Goal: Use online tool/utility: Utilize a website feature to perform a specific function

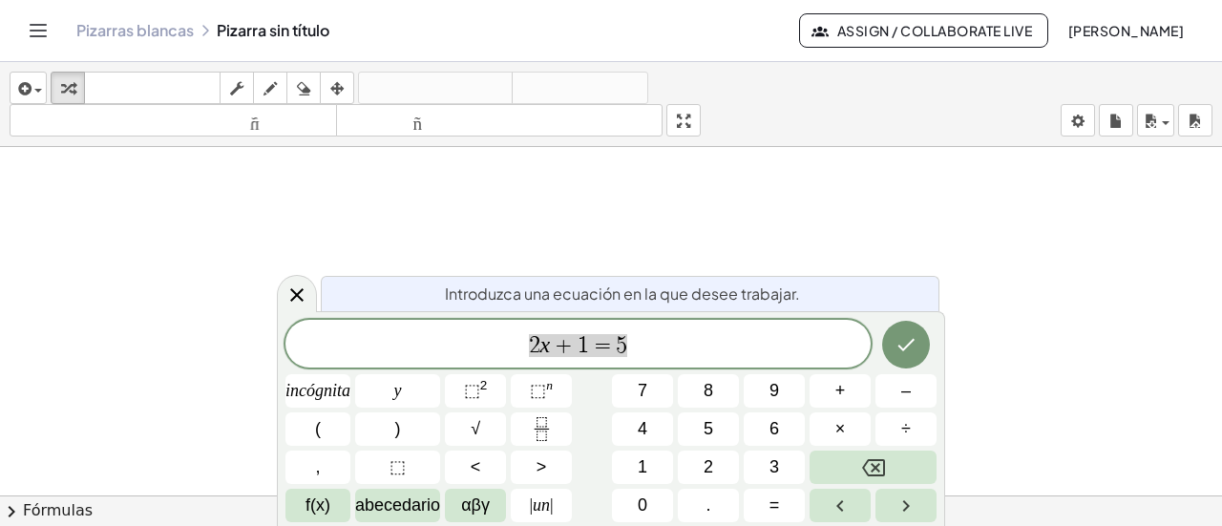
scroll to position [286, 0]
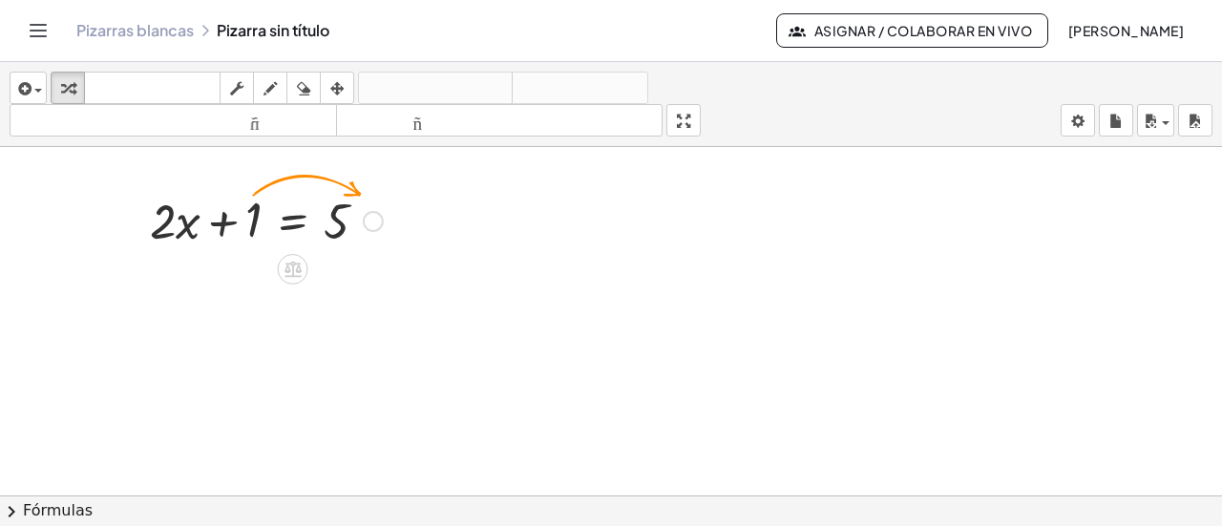
click at [372, 215] on div at bounding box center [373, 221] width 21 height 21
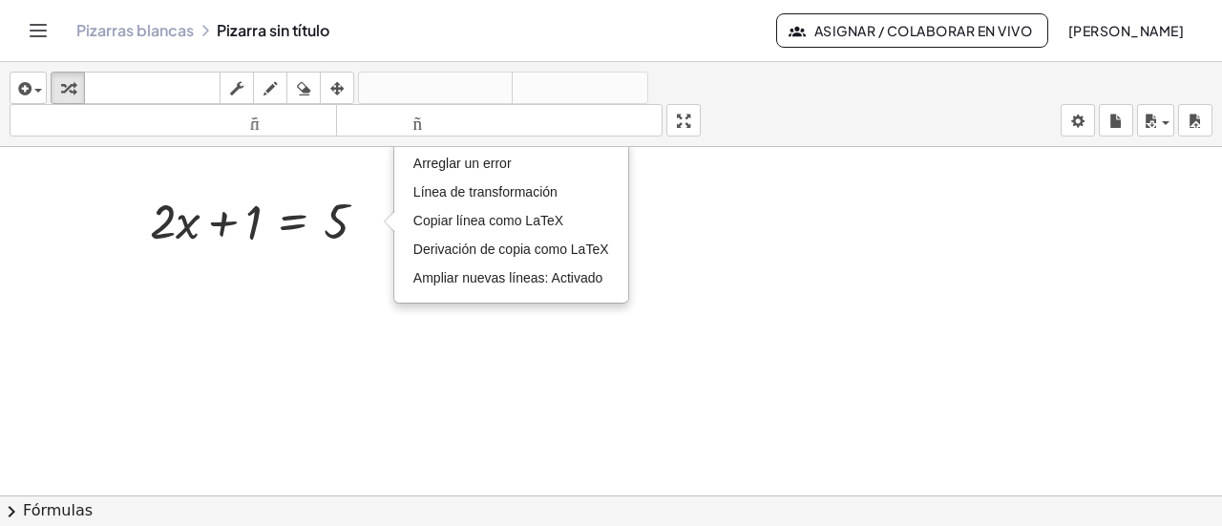
click at [421, 377] on div at bounding box center [611, 286] width 1222 height 851
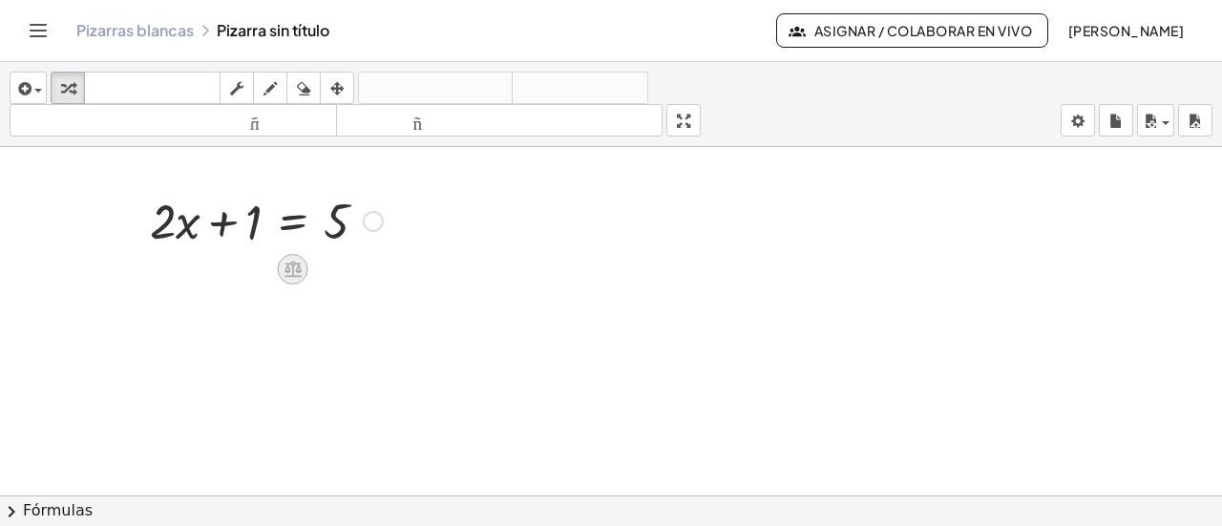
click at [291, 266] on icon at bounding box center [293, 270] width 17 height 16
click at [351, 355] on div at bounding box center [611, 286] width 1222 height 851
click at [63, 90] on icon "button" at bounding box center [67, 88] width 13 height 23
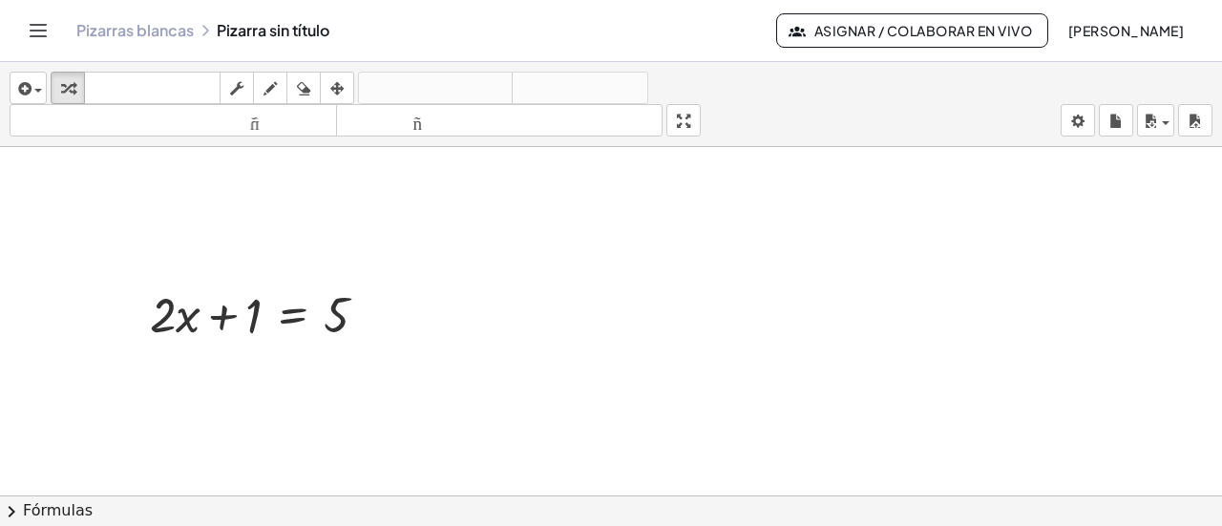
scroll to position [217, 0]
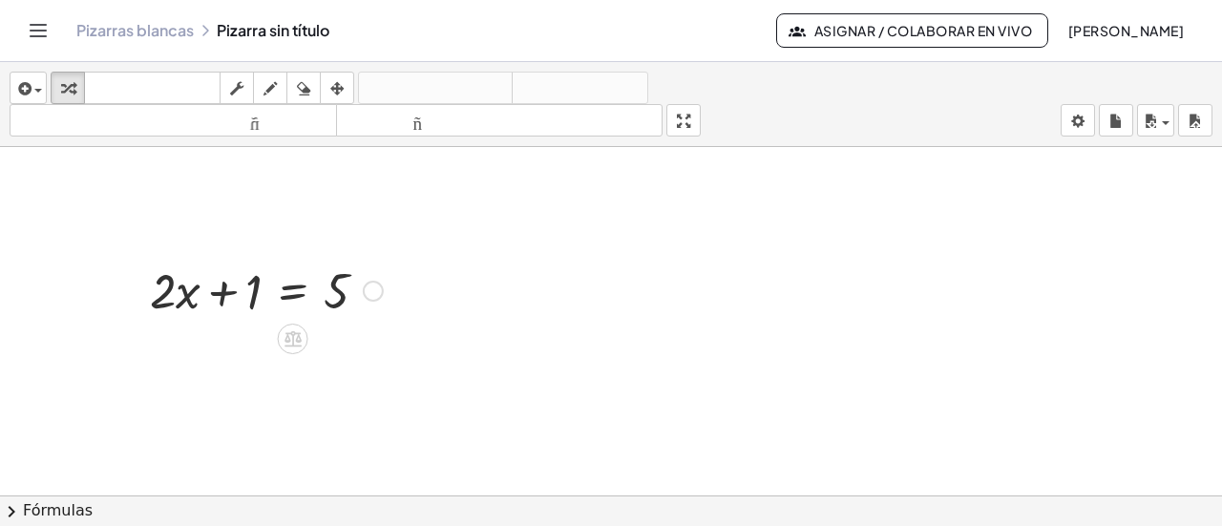
drag, startPoint x: 217, startPoint y: 270, endPoint x: 223, endPoint y: 282, distance: 13.3
click at [217, 272] on div at bounding box center [266, 289] width 252 height 65
drag, startPoint x: 239, startPoint y: 297, endPoint x: 250, endPoint y: 274, distance: 25.6
click at [250, 274] on div at bounding box center [266, 289] width 252 height 65
drag, startPoint x: 245, startPoint y: 284, endPoint x: 425, endPoint y: 286, distance: 179.5
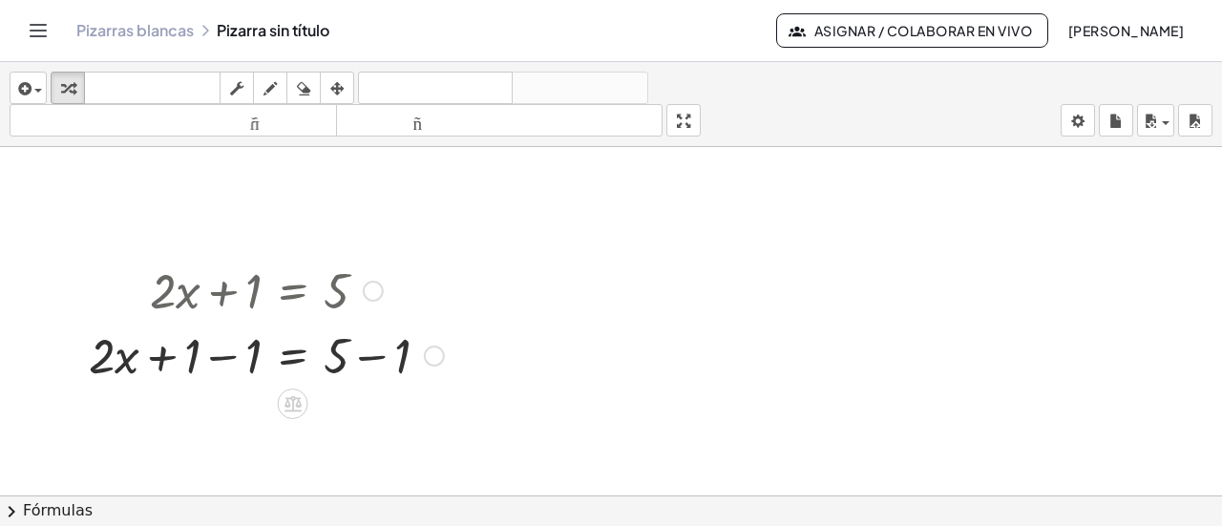
click at [214, 365] on div at bounding box center [266, 354] width 374 height 65
click at [245, 360] on div at bounding box center [296, 354] width 313 height 65
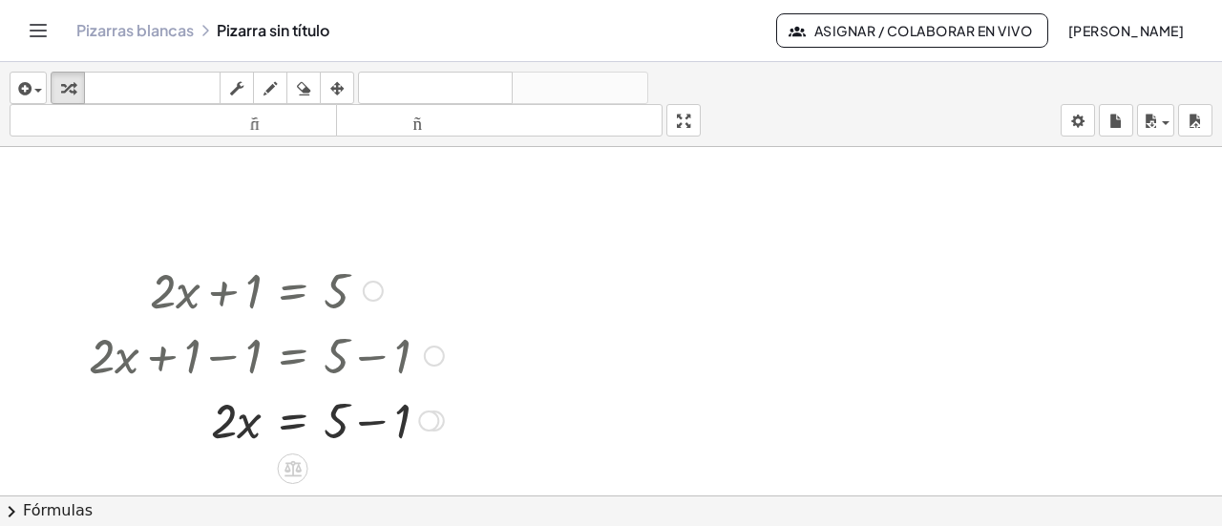
click at [398, 423] on div at bounding box center [266, 419] width 374 height 65
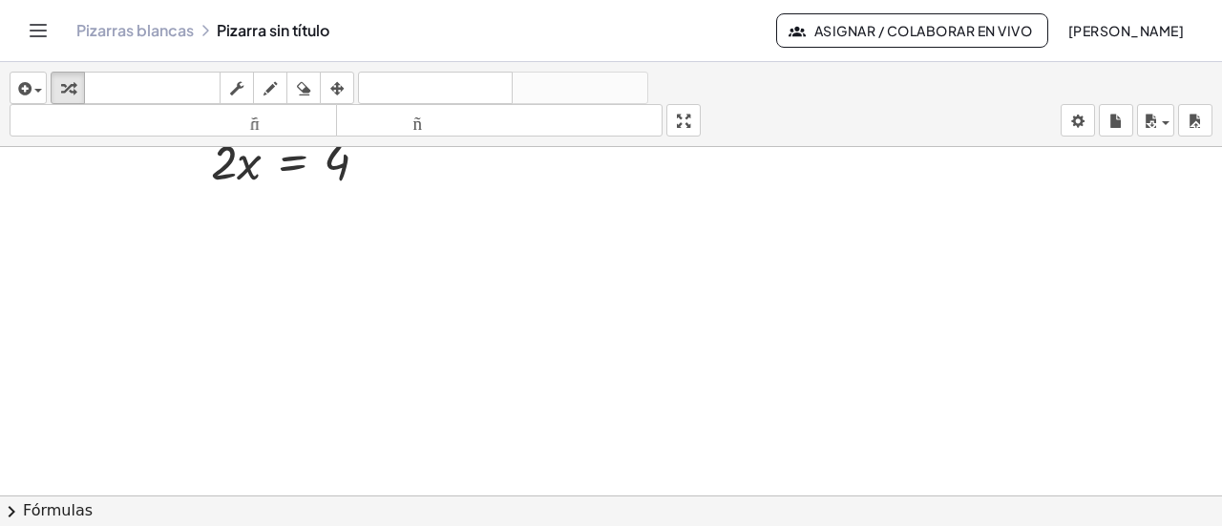
scroll to position [404, 0]
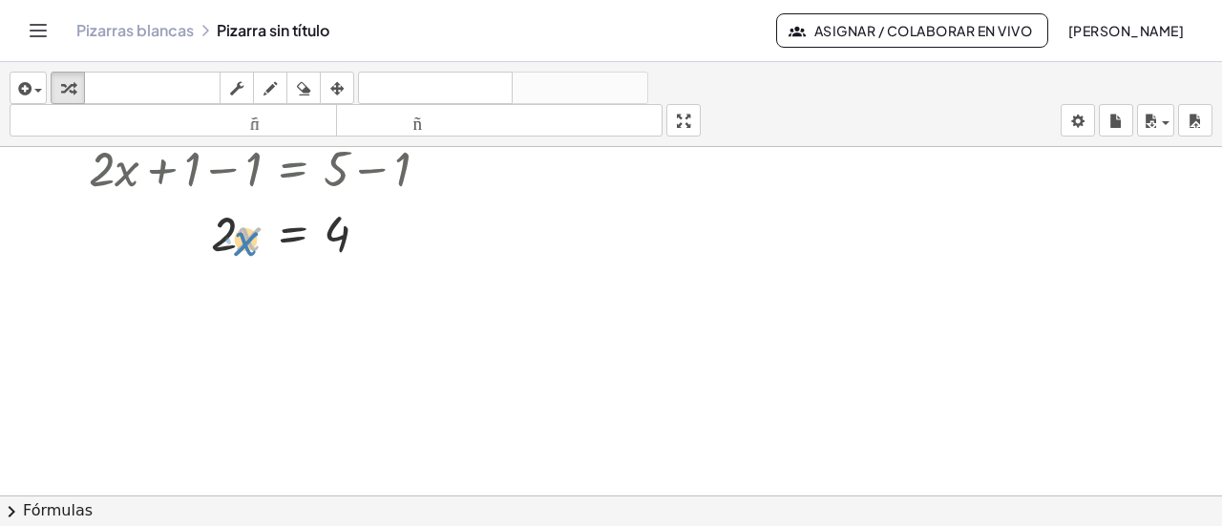
drag, startPoint x: 251, startPoint y: 242, endPoint x: 242, endPoint y: 248, distance: 11.7
click at [242, 248] on div at bounding box center [266, 232] width 374 height 65
drag, startPoint x: 220, startPoint y: 239, endPoint x: 357, endPoint y: 256, distance: 138.6
click at [355, 236] on div at bounding box center [266, 232] width 374 height 65
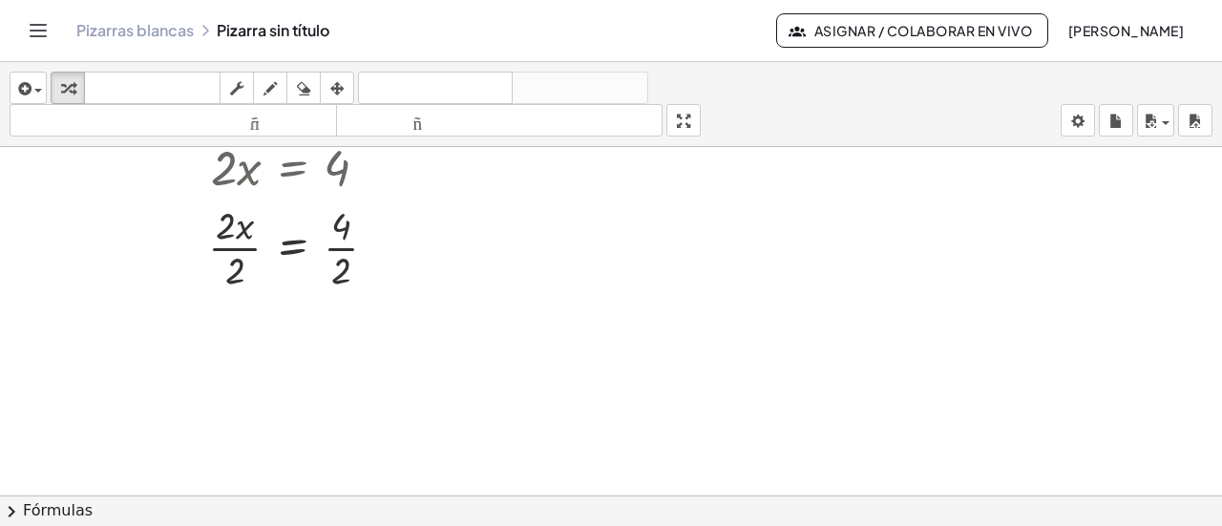
scroll to position [499, 0]
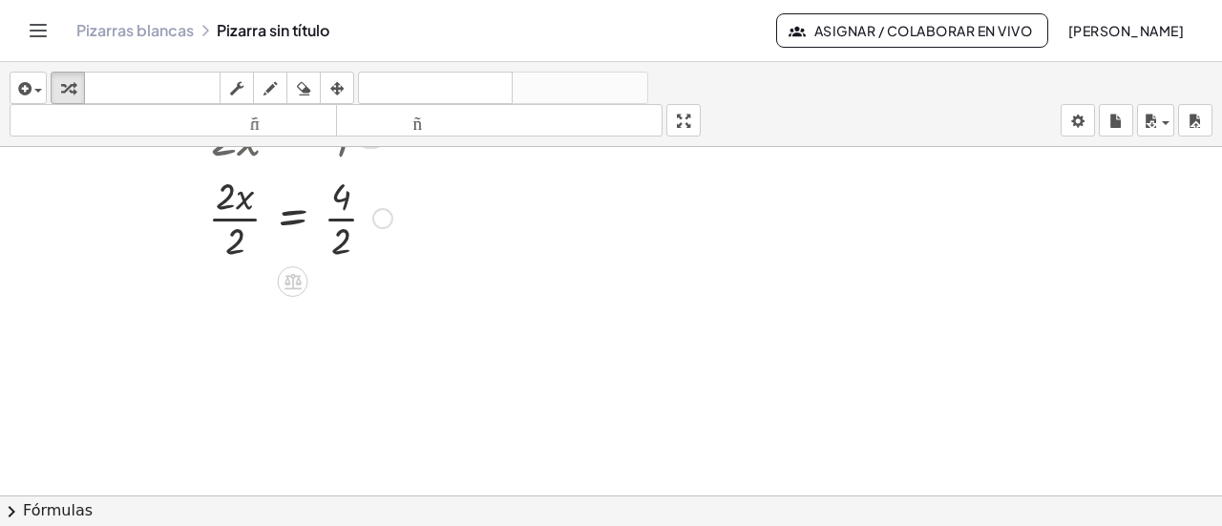
click at [225, 195] on div at bounding box center [266, 216] width 374 height 95
click at [231, 243] on div at bounding box center [266, 216] width 374 height 95
click at [348, 339] on div at bounding box center [266, 312] width 374 height 95
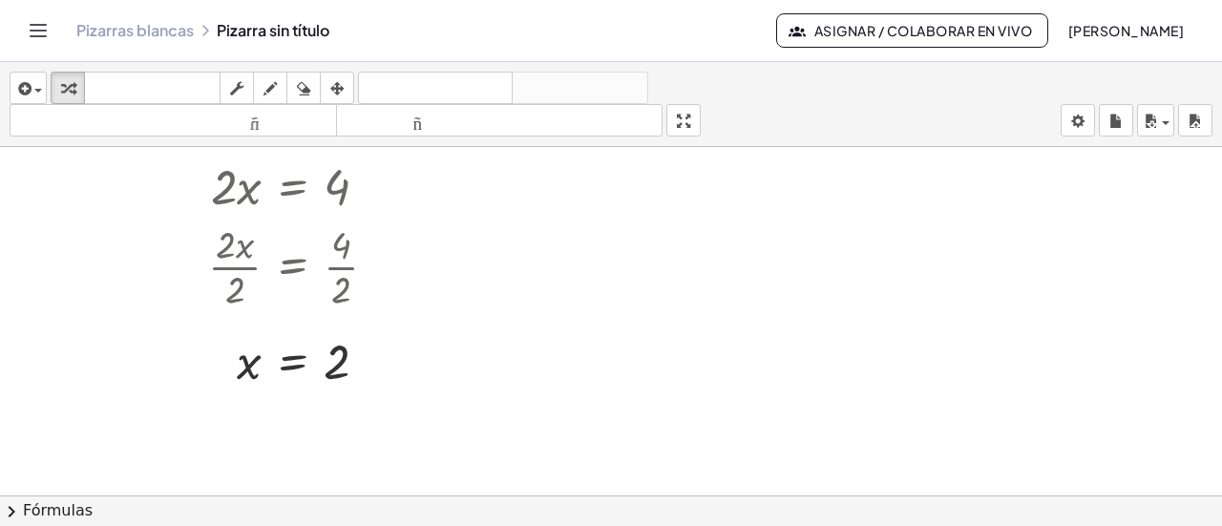
scroll to position [414, 0]
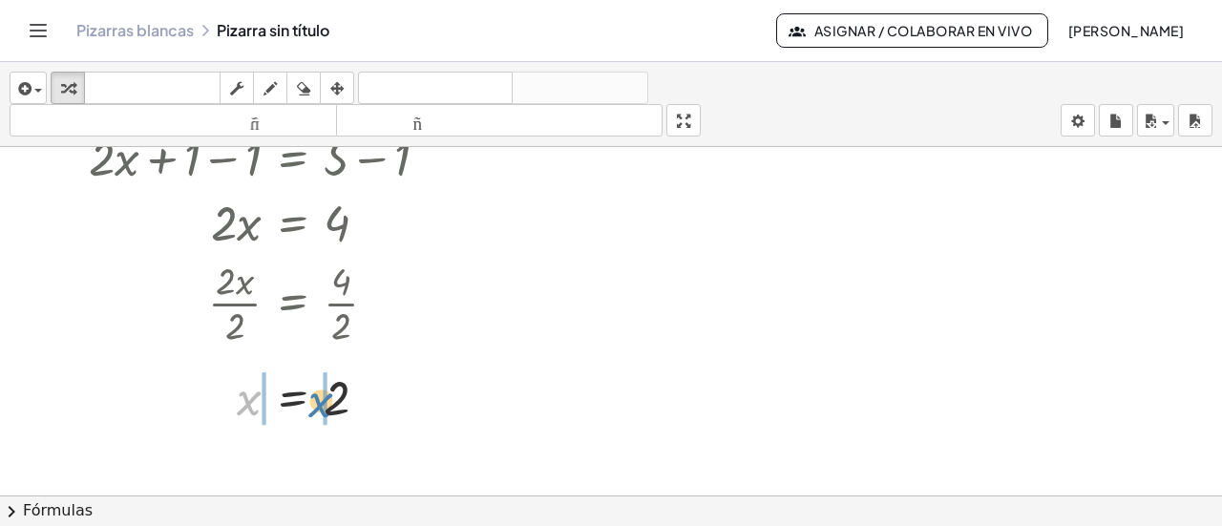
drag, startPoint x: 255, startPoint y: 399, endPoint x: 315, endPoint y: 400, distance: 60.2
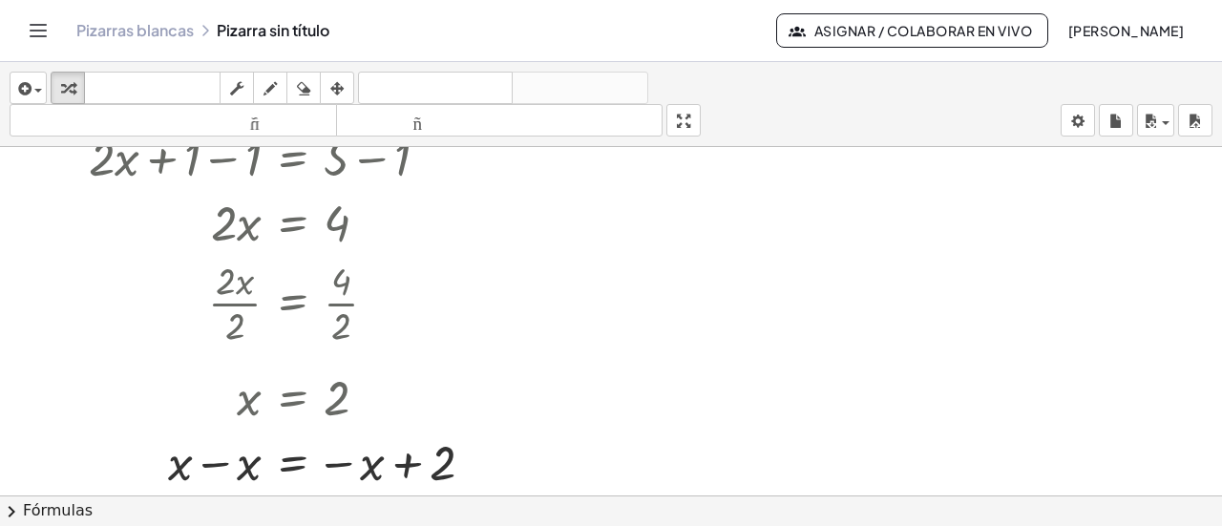
scroll to position [605, 0]
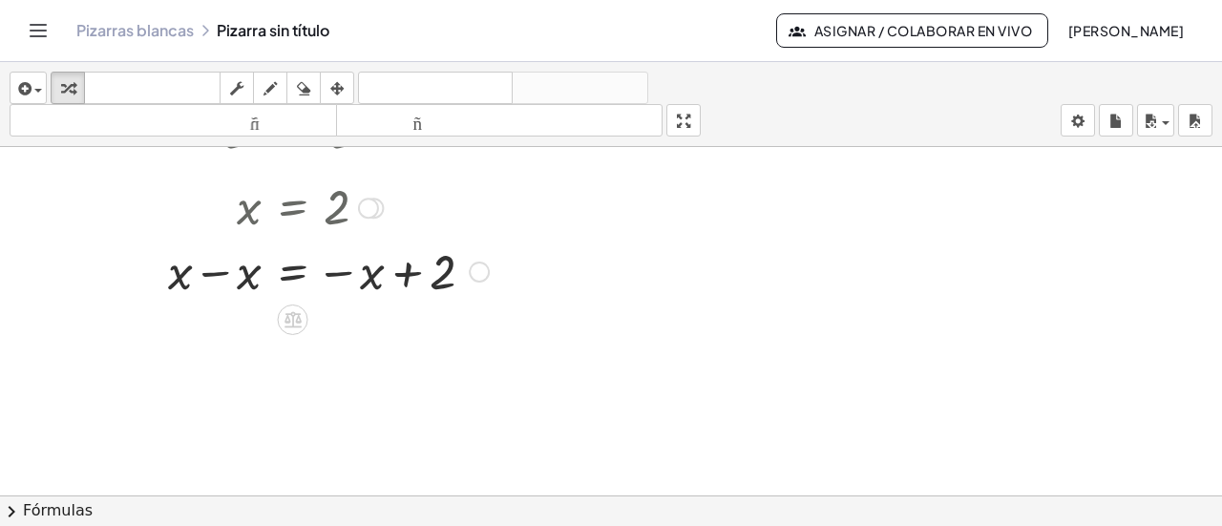
click at [247, 285] on div at bounding box center [288, 270] width 419 height 65
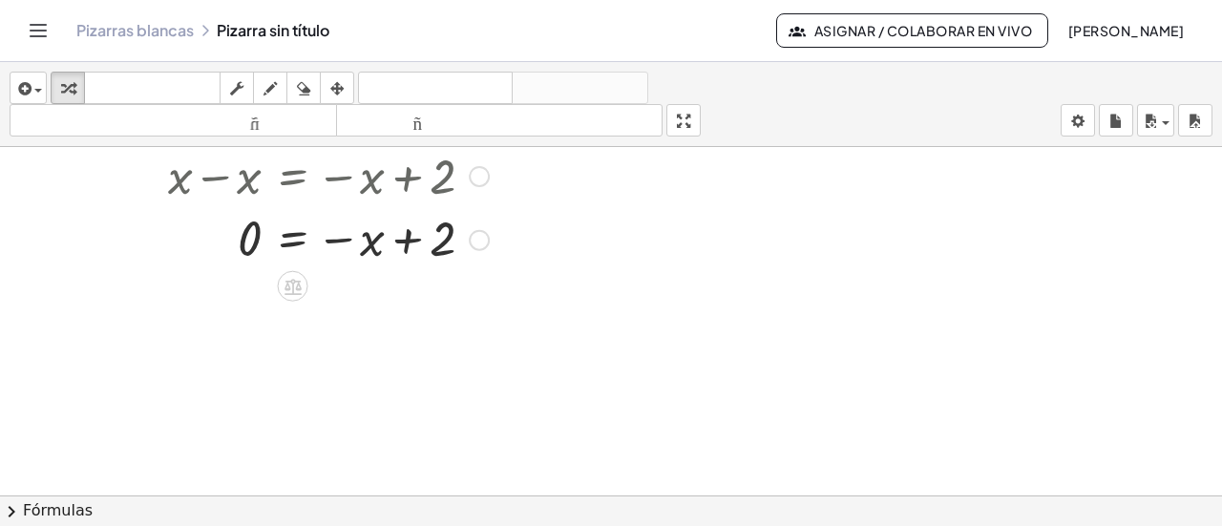
click at [392, 240] on div at bounding box center [288, 238] width 419 height 63
click at [372, 245] on div at bounding box center [288, 238] width 419 height 63
drag, startPoint x: 371, startPoint y: 249, endPoint x: 239, endPoint y: 249, distance: 132.7
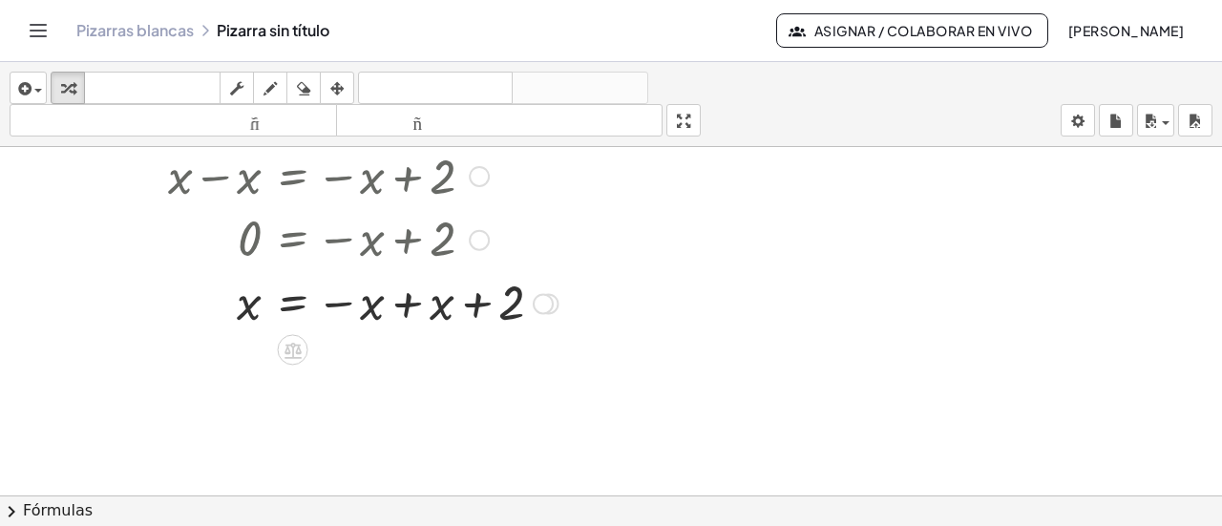
click at [405, 300] on div at bounding box center [323, 301] width 489 height 63
click at [409, 392] on div at bounding box center [323, 365] width 489 height 63
click at [372, 362] on div at bounding box center [368, 367] width 21 height 21
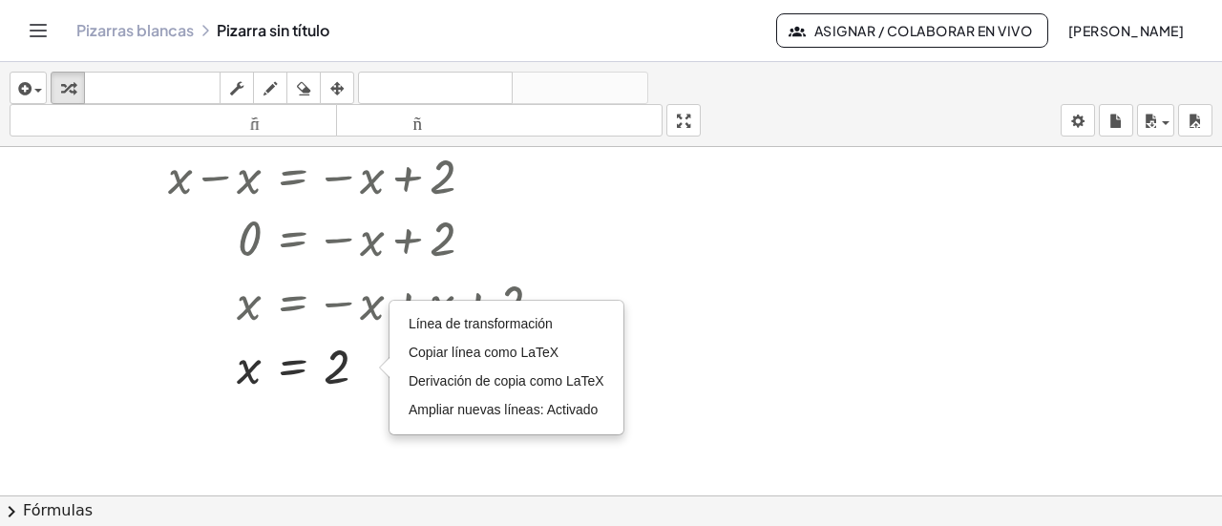
click at [690, 354] on div at bounding box center [611, 147] width 1222 height 1403
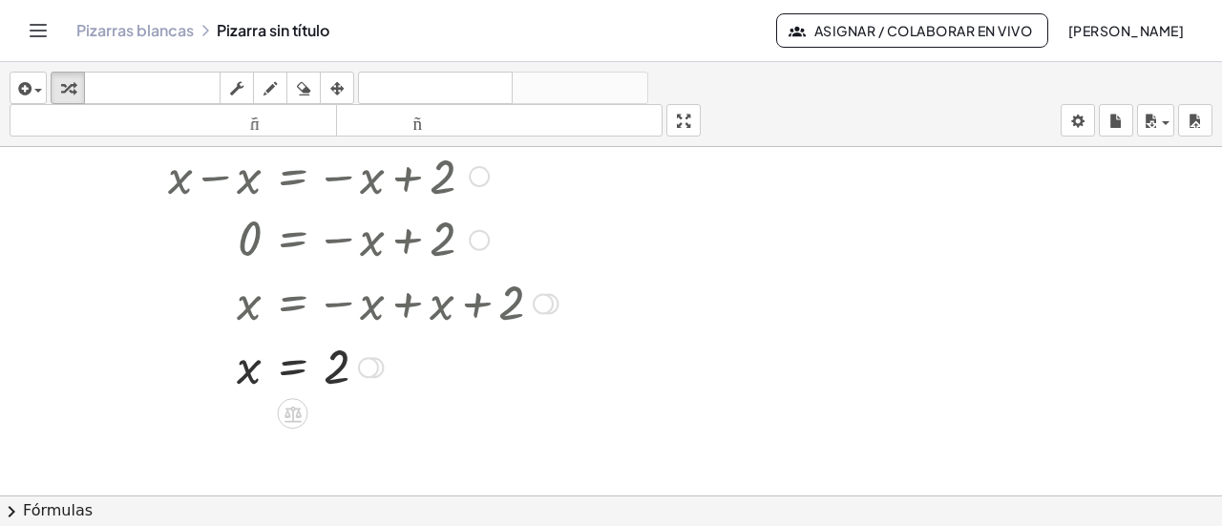
click at [439, 370] on div at bounding box center [323, 365] width 489 height 63
click at [398, 360] on div at bounding box center [323, 365] width 489 height 63
click at [571, 307] on div "+ · 2 · x + 1 = 5 + · 2 · x + 1 − 1 = + 5 − 1 + · 2 · x + 0 = + 5 − 1 · 2 · x =…" at bounding box center [316, 85] width 513 height 634
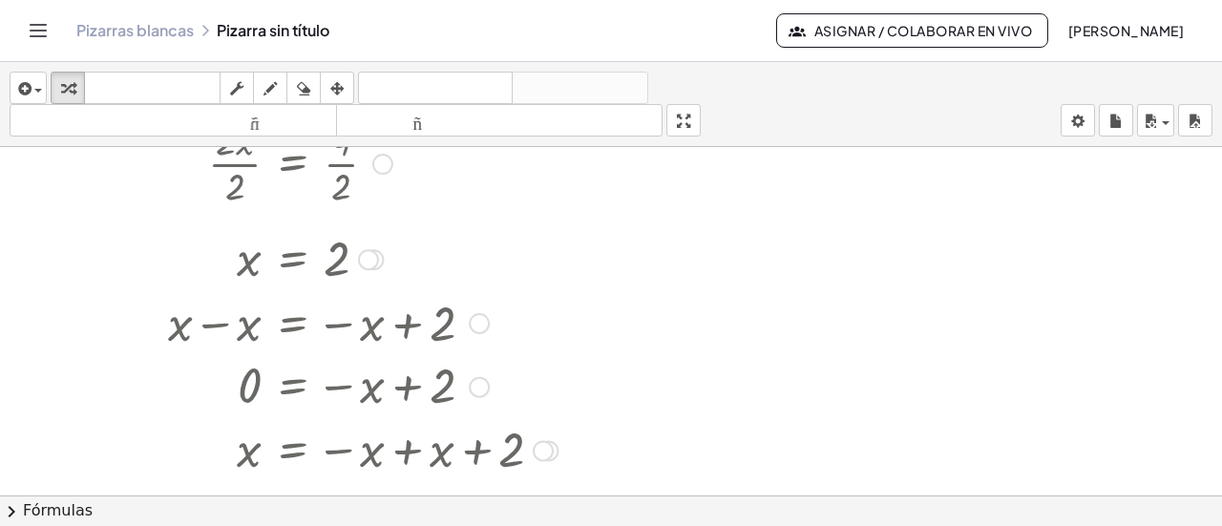
scroll to position [510, 0]
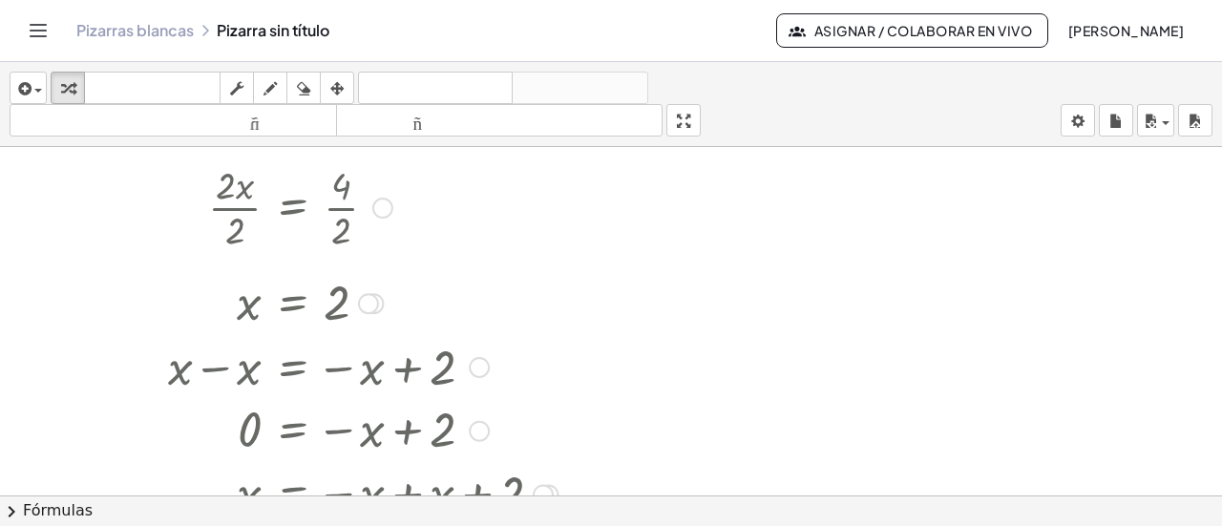
click at [477, 370] on div at bounding box center [479, 367] width 21 height 21
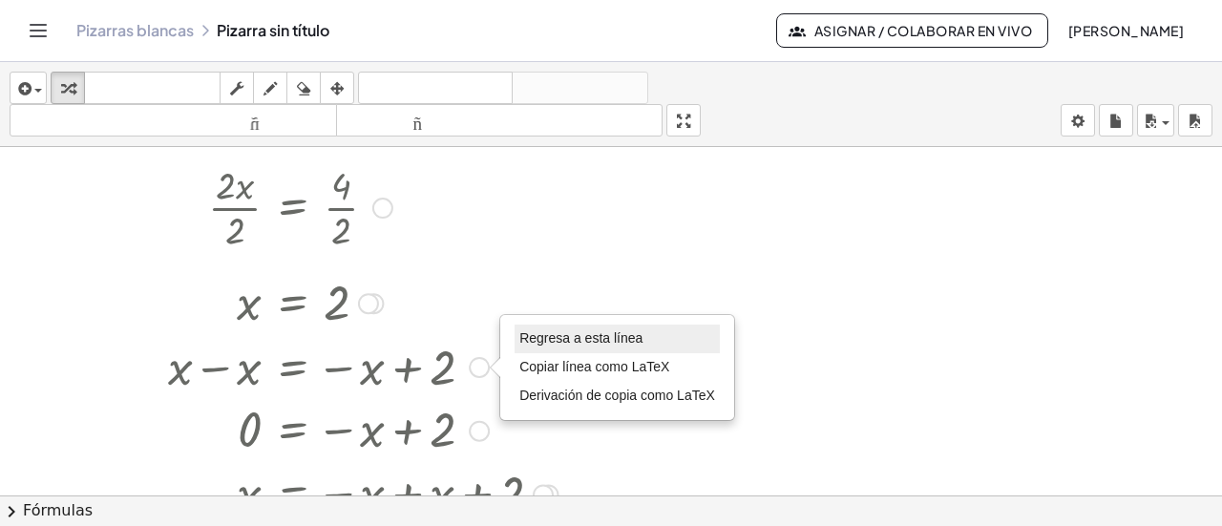
click at [621, 339] on font "Regresa a esta línea" at bounding box center [580, 337] width 123 height 15
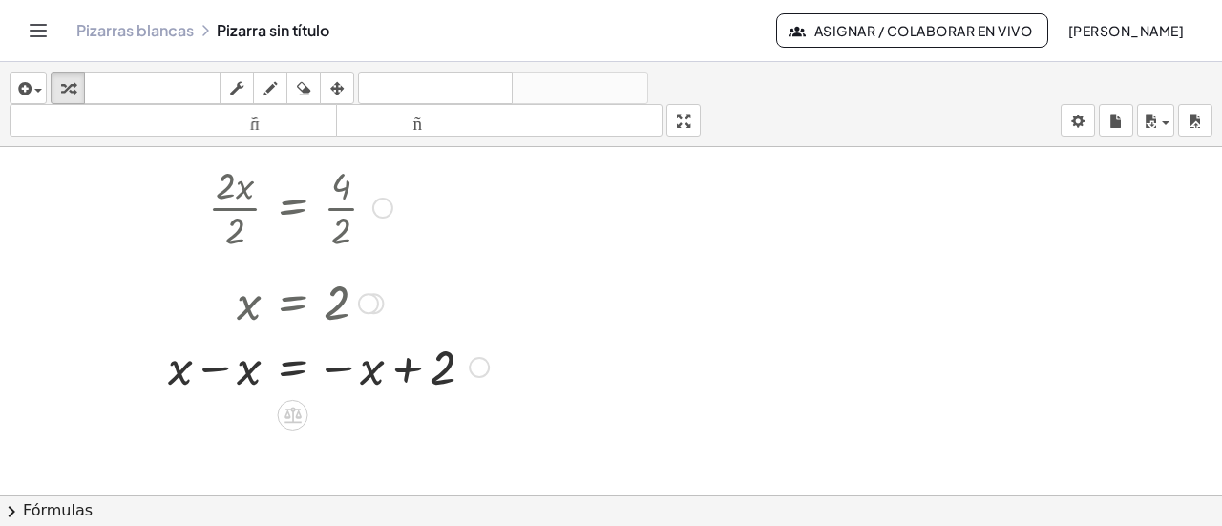
click at [479, 364] on div "Regresa a esta línea Copiar línea como LaTeX Derivación de copia como LaTeX" at bounding box center [479, 367] width 21 height 21
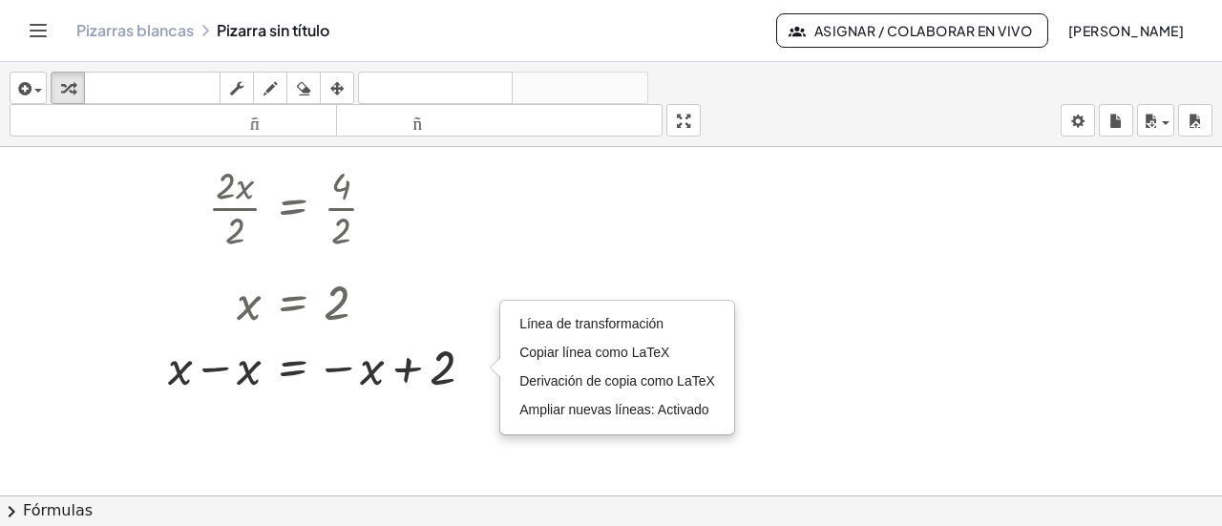
click at [541, 271] on div at bounding box center [611, 163] width 1222 height 1052
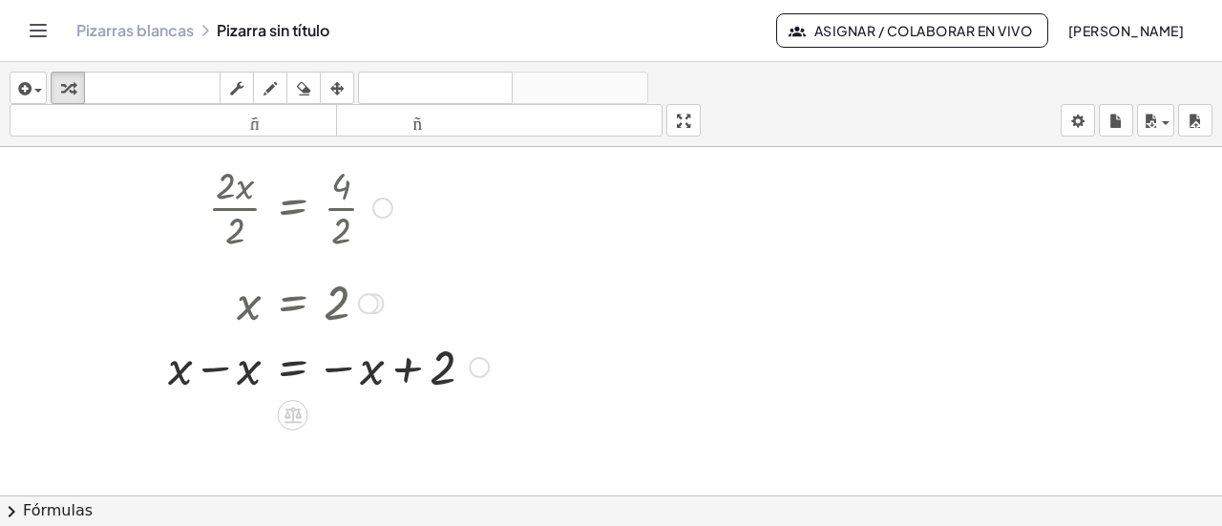
click at [368, 303] on div at bounding box center [368, 303] width 21 height 21
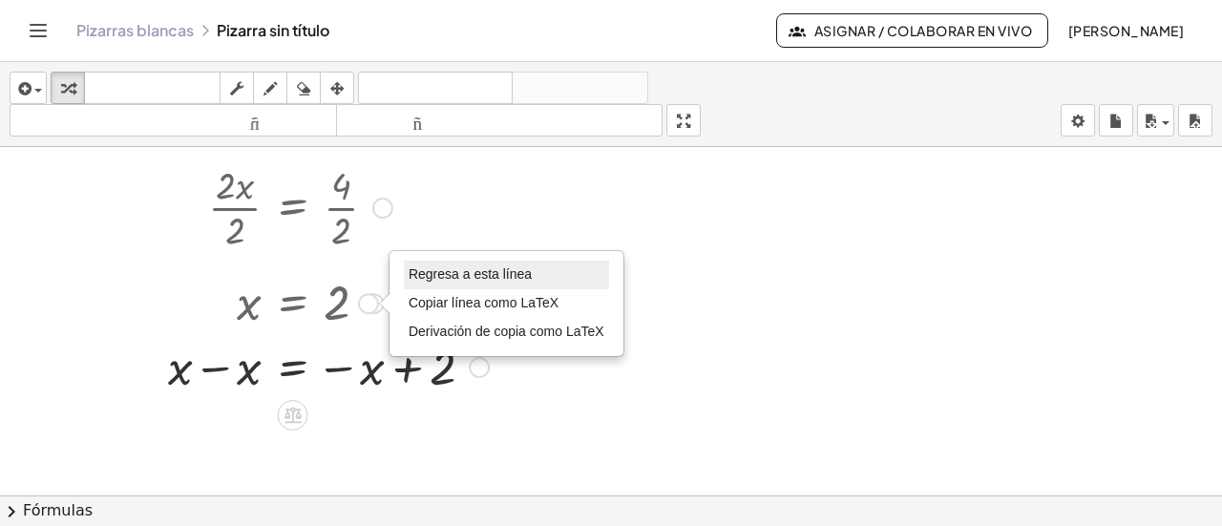
click at [482, 268] on font "Regresa a esta línea" at bounding box center [470, 273] width 123 height 15
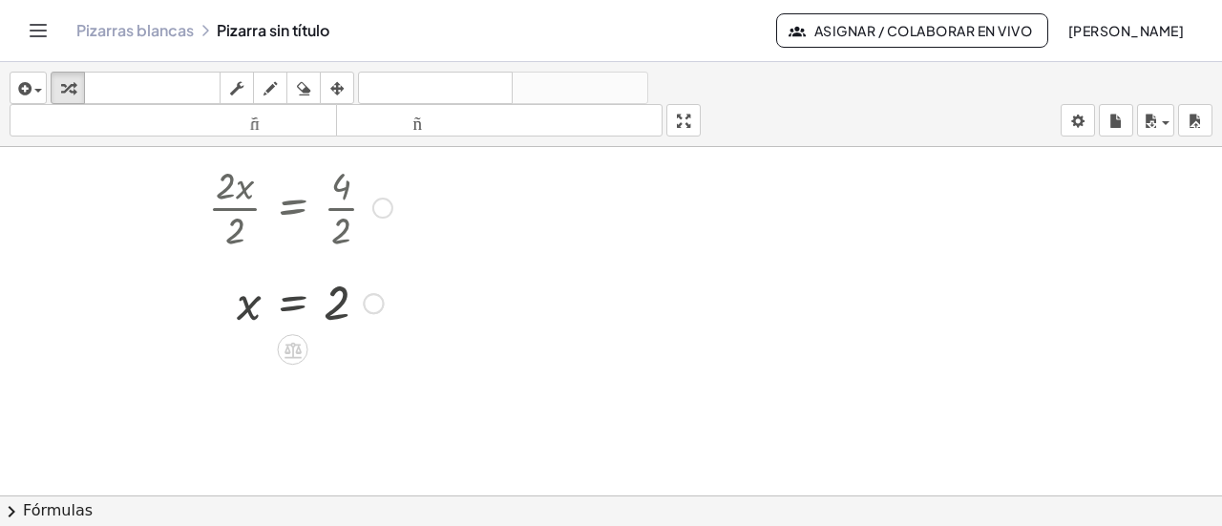
click at [621, 333] on div at bounding box center [611, 163] width 1222 height 1052
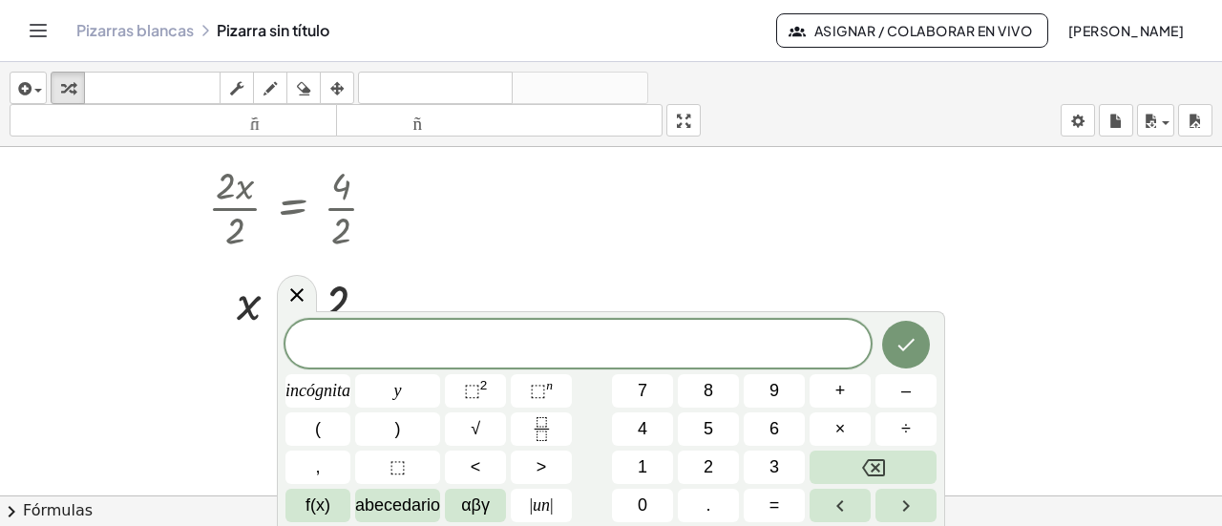
click at [647, 278] on div at bounding box center [611, 163] width 1222 height 1052
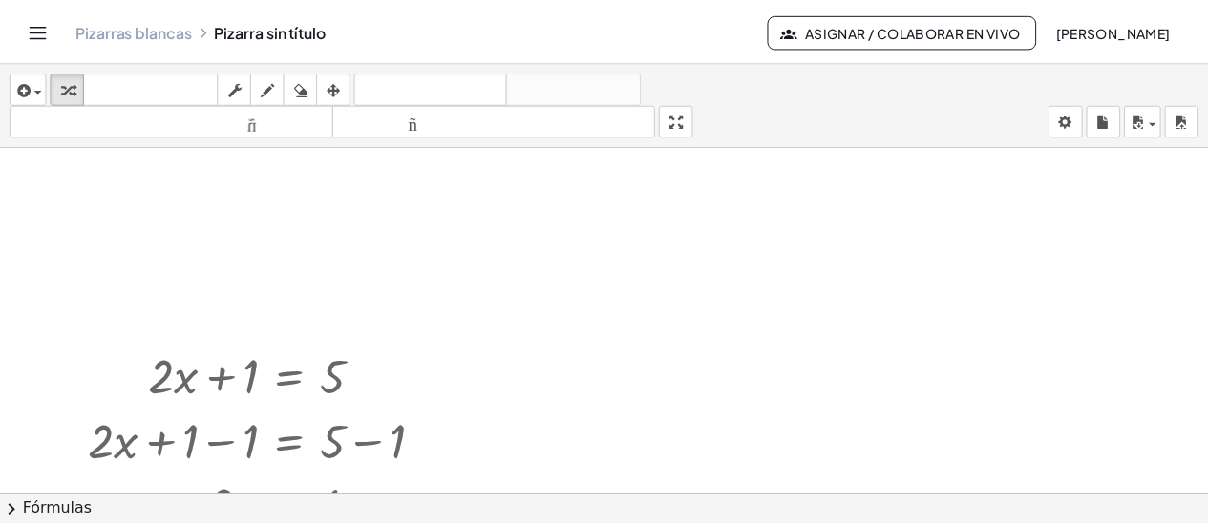
scroll to position [95, 0]
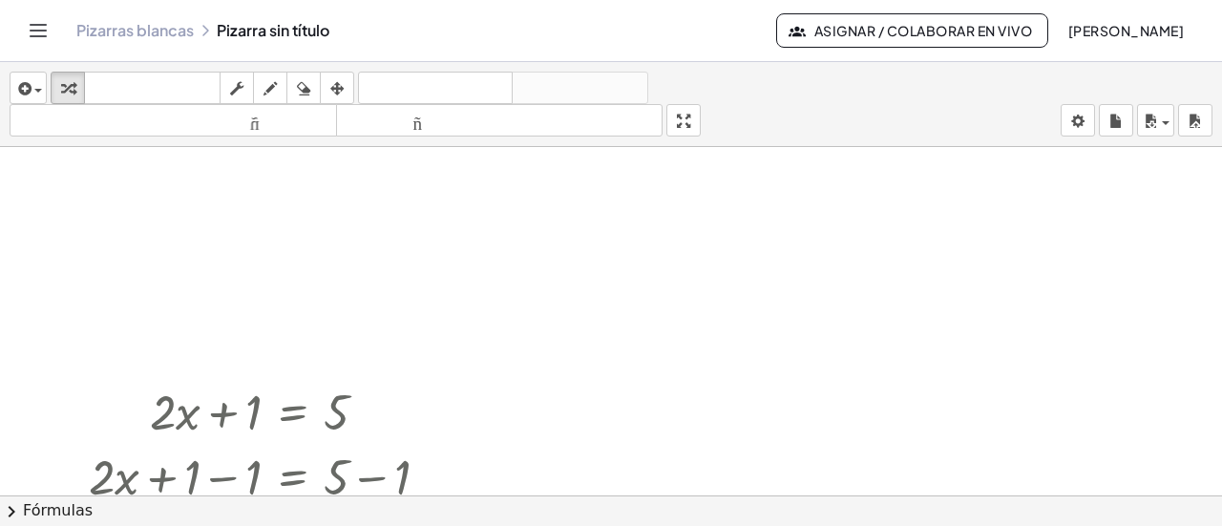
click at [122, 29] on font "Pizarras blancas" at bounding box center [134, 30] width 117 height 20
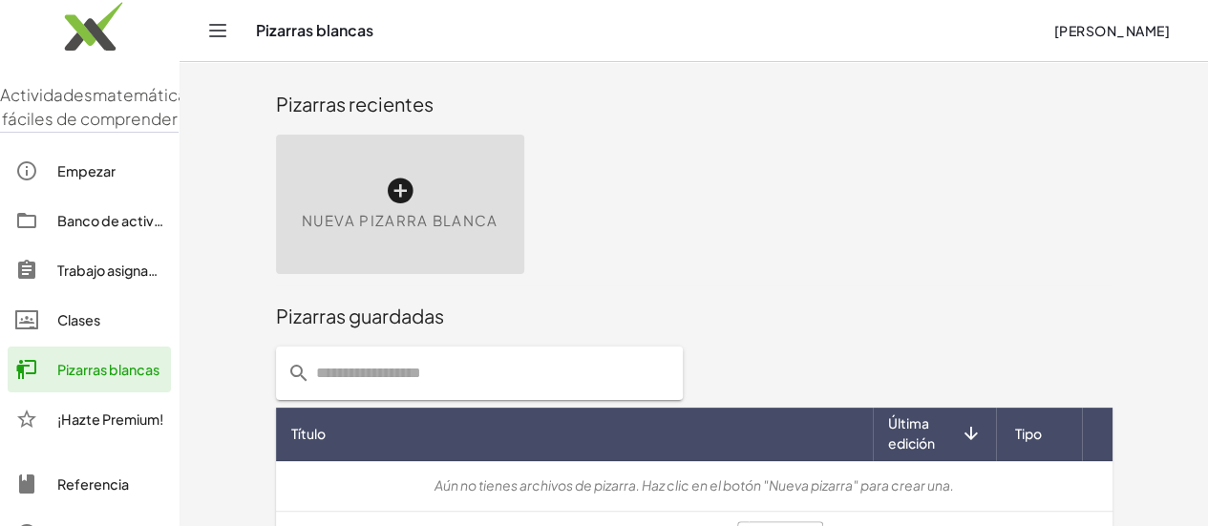
click at [340, 208] on div "Nueva pizarra blanca" at bounding box center [400, 204] width 248 height 139
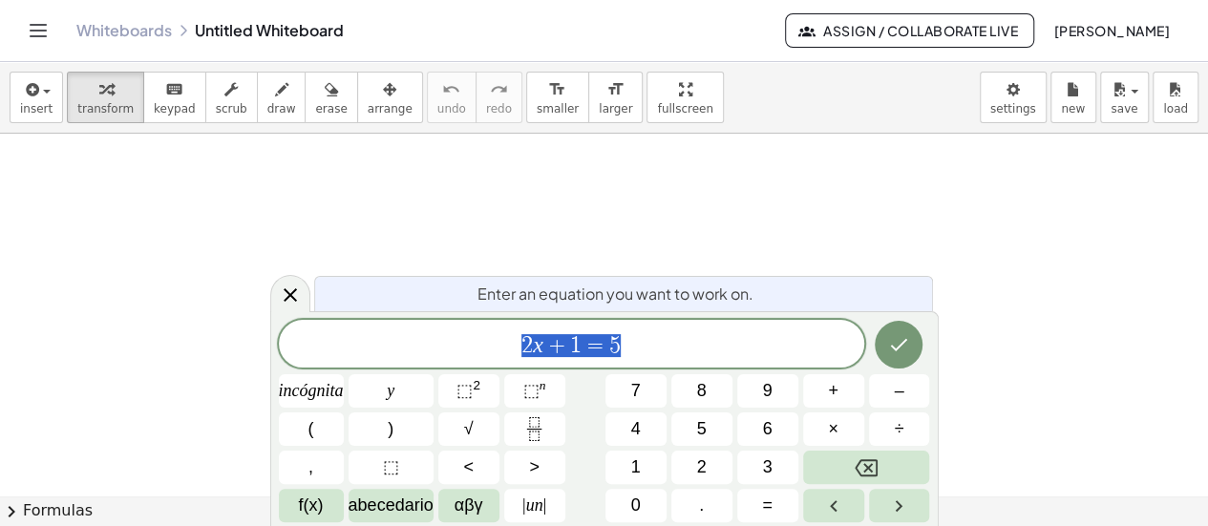
click at [311, 188] on div at bounding box center [604, 497] width 1208 height 727
